Goal: Information Seeking & Learning: Learn about a topic

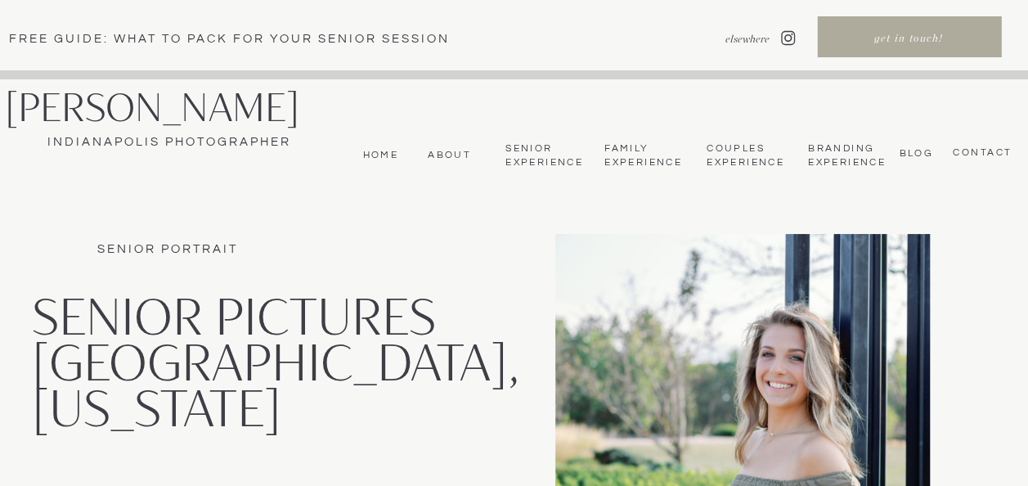
click at [917, 155] on nav "bLog" at bounding box center [913, 152] width 38 height 11
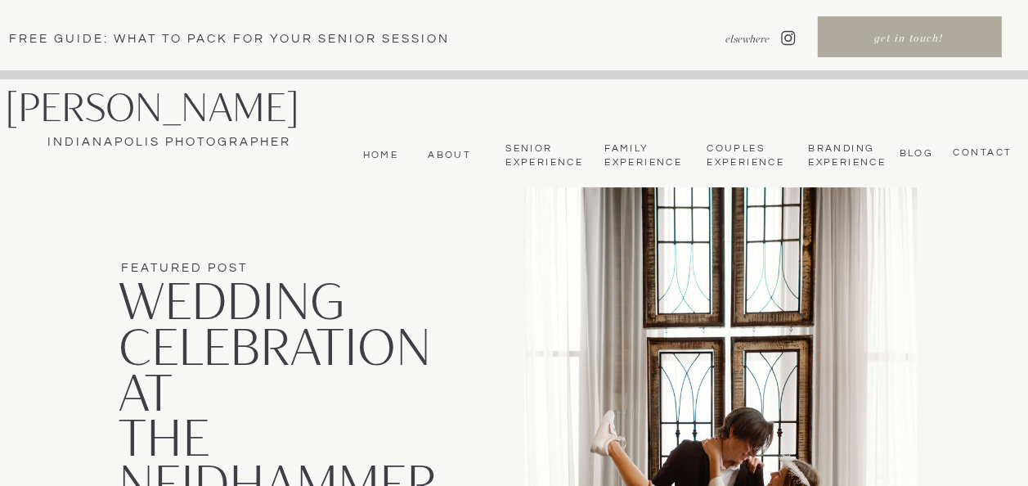
click at [587, 394] on div at bounding box center [720, 481] width 392 height 589
click at [590, 277] on div at bounding box center [720, 481] width 392 height 589
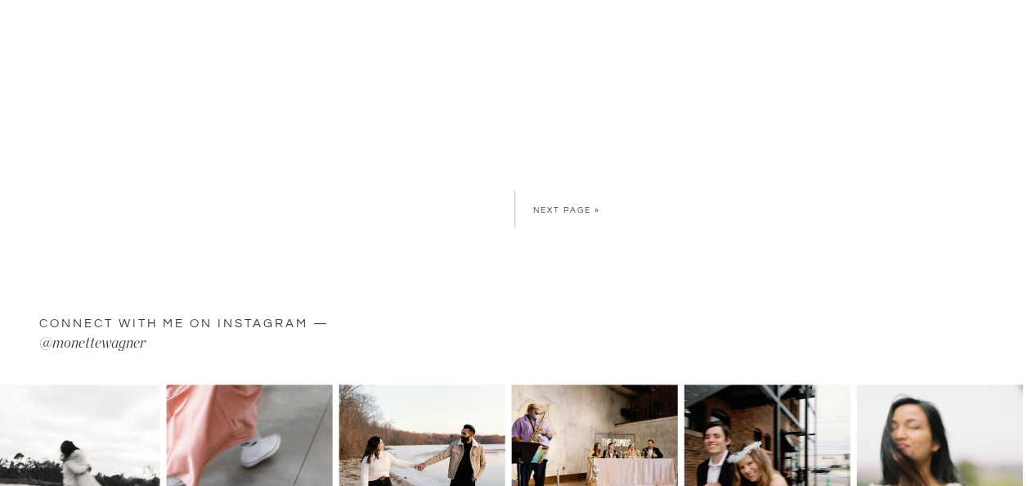
scroll to position [6266, 0]
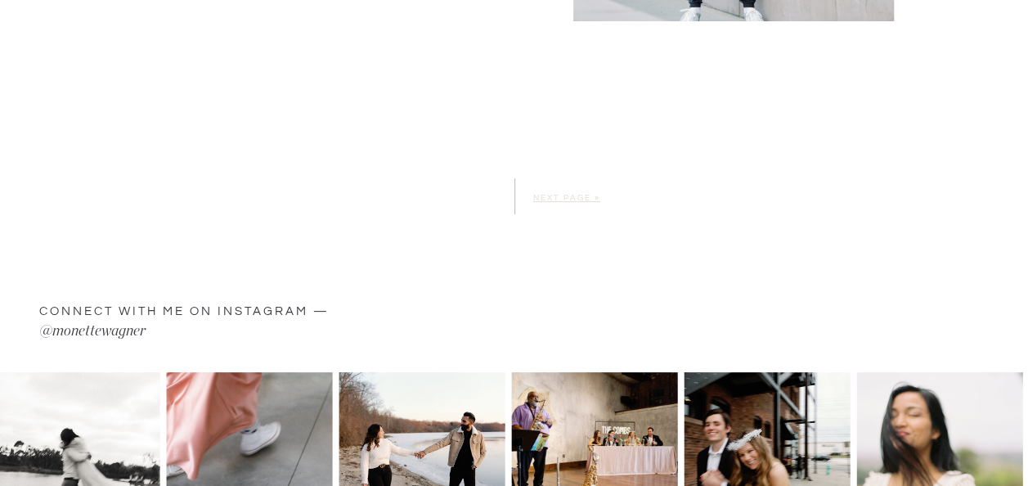
click at [577, 195] on link "Next Page »" at bounding box center [566, 198] width 67 height 8
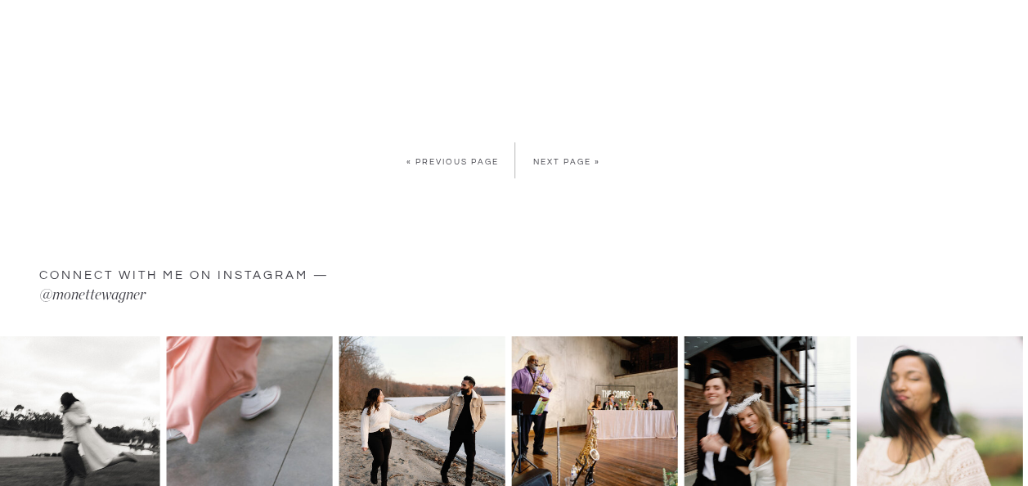
scroll to position [6027, 0]
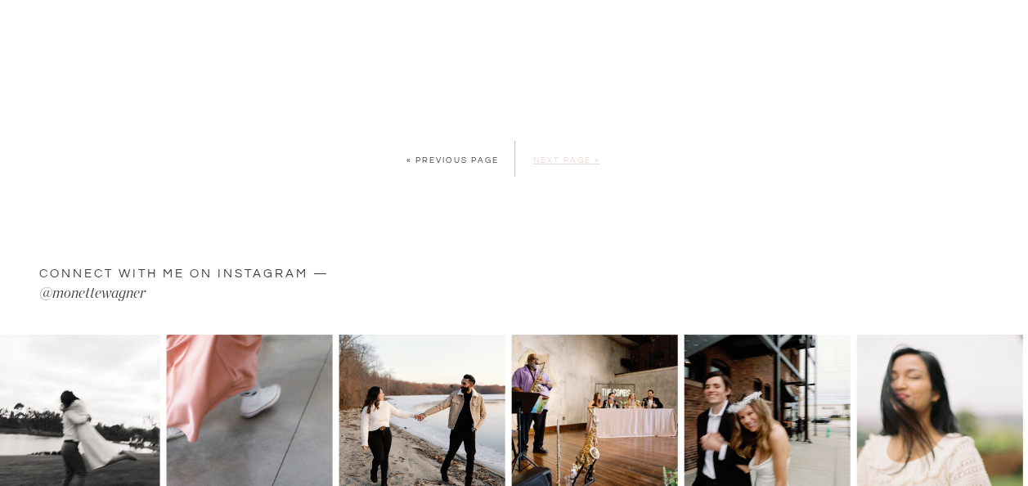
click at [574, 159] on link "Next Page »" at bounding box center [566, 160] width 67 height 8
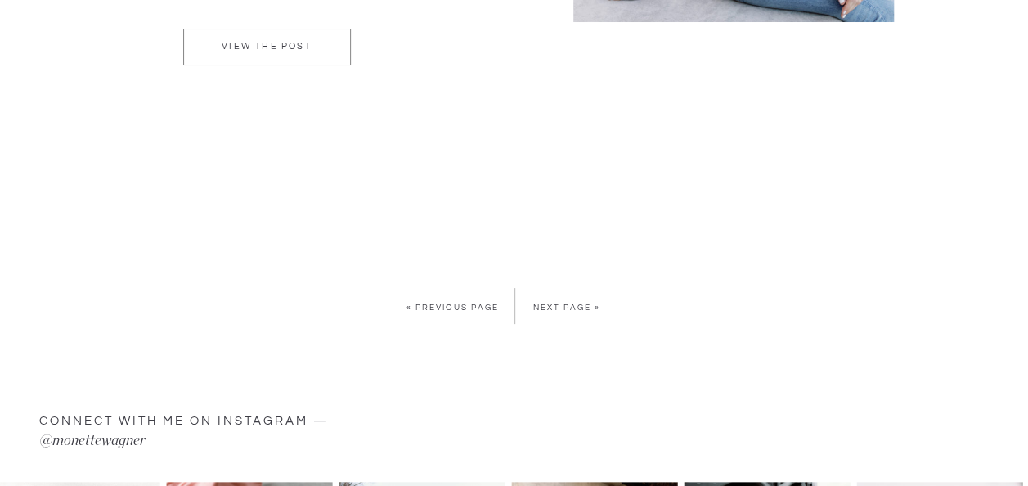
scroll to position [5593, 0]
click at [587, 307] on link "Next Page »" at bounding box center [566, 306] width 67 height 8
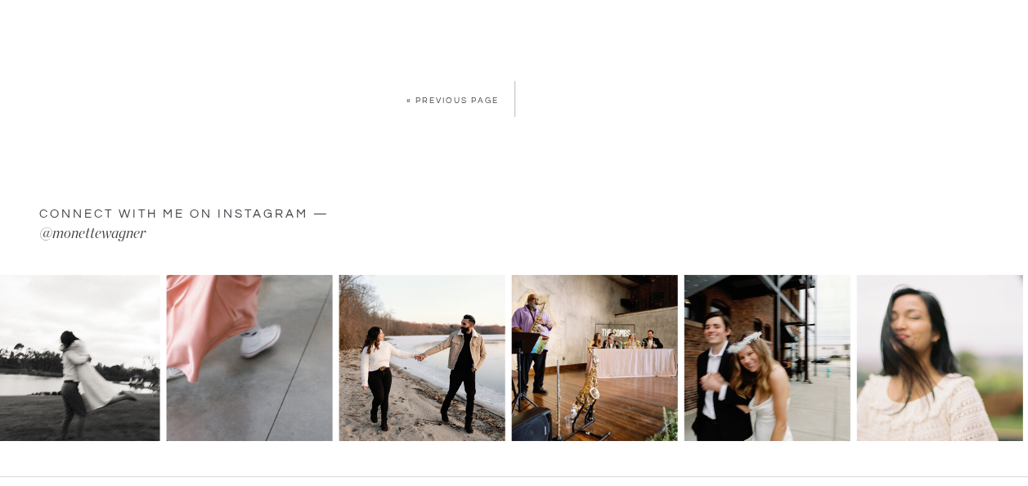
scroll to position [3531, 0]
